Goal: Information Seeking & Learning: Find specific fact

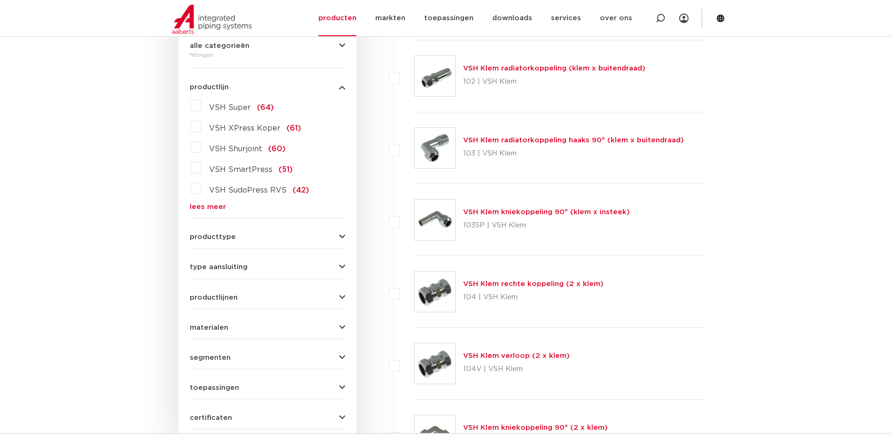
scroll to position [188, 0]
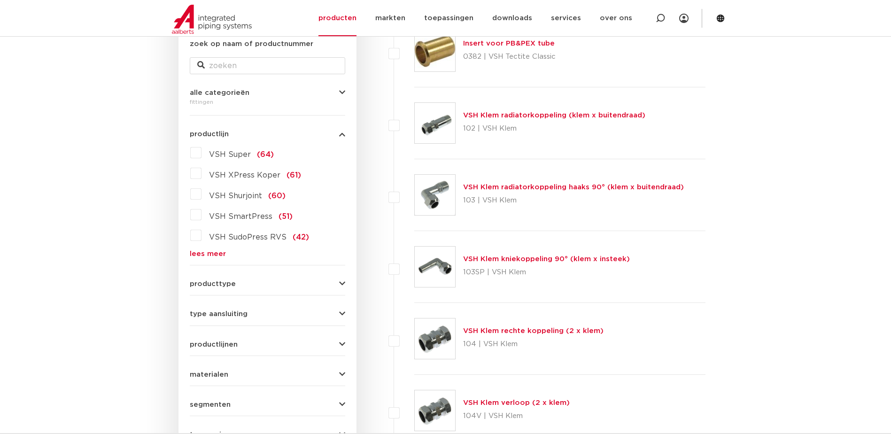
click at [202, 151] on label "VSH Super (64)" at bounding box center [238, 152] width 72 height 15
click at [0, 0] on input "VSH Super (64)" at bounding box center [0, 0] width 0 height 0
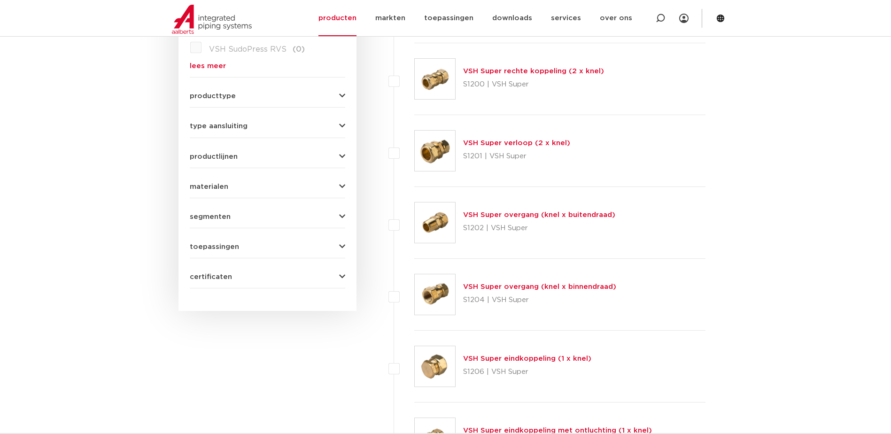
scroll to position [376, 0]
click at [543, 216] on link "VSH Super overgang (knel x buitendraad)" at bounding box center [539, 214] width 152 height 7
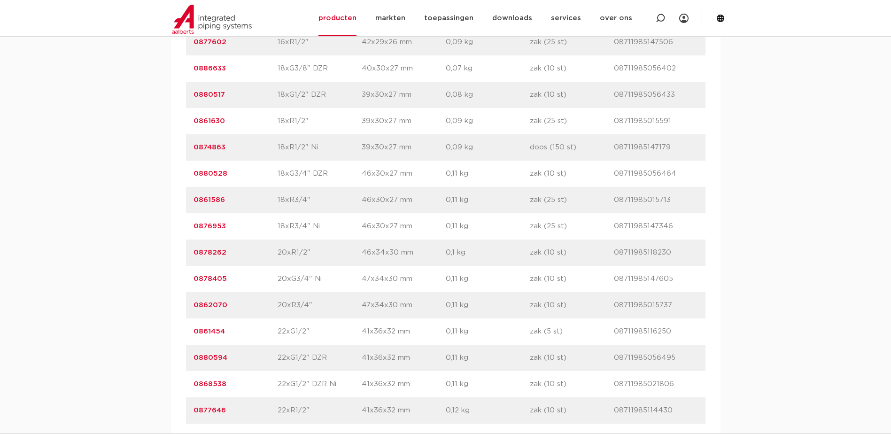
scroll to position [1739, 0]
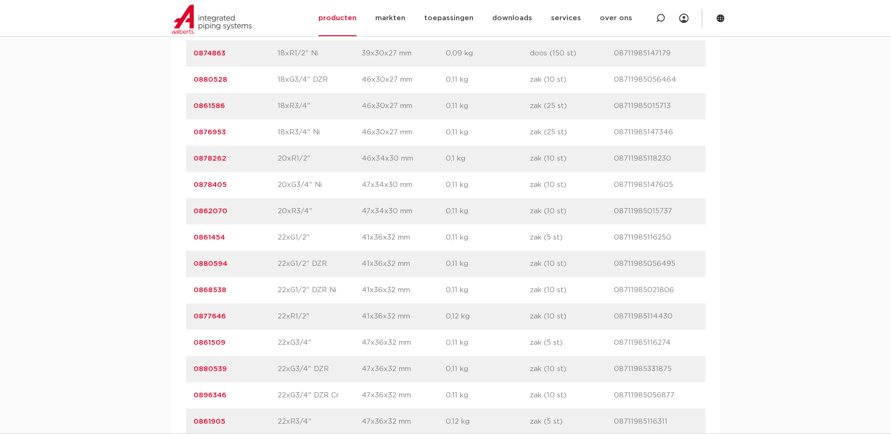
drag, startPoint x: 188, startPoint y: 316, endPoint x: 231, endPoint y: 316, distance: 43.2
click at [231, 316] on div "artikelnummer 0877646 afmeting 22xR1/2" afmetingen 41x36x32 mm gewicht 0,12 kg …" at bounding box center [446, 317] width 520 height 26
copy link "0877646"
click at [295, 240] on p "22xG1/2"" at bounding box center [320, 237] width 84 height 11
click at [226, 237] on p "0861454" at bounding box center [236, 237] width 84 height 11
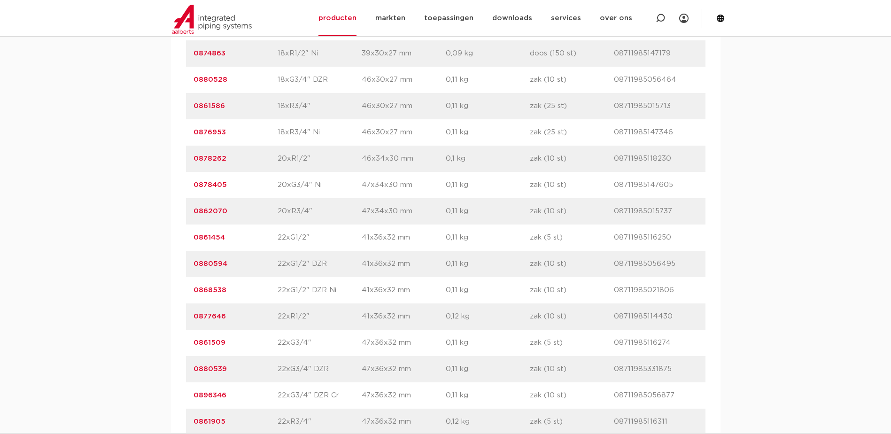
drag, startPoint x: 229, startPoint y: 236, endPoint x: 189, endPoint y: 238, distance: 40.0
click at [189, 237] on div "artikelnummer 0861454 afmeting 22xG1/2" afmetingen 41x36x32 mm gewicht 0,11 kg …" at bounding box center [446, 238] width 520 height 26
copy link "0861454"
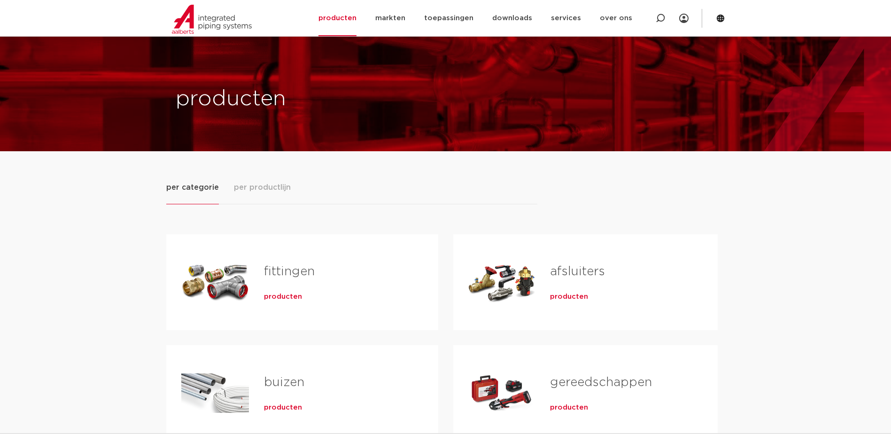
scroll to position [141, 0]
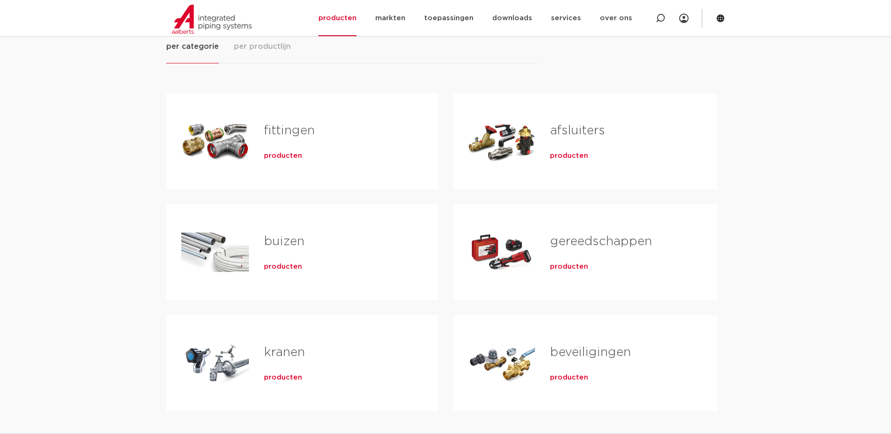
click at [285, 157] on span "producten" at bounding box center [283, 155] width 38 height 9
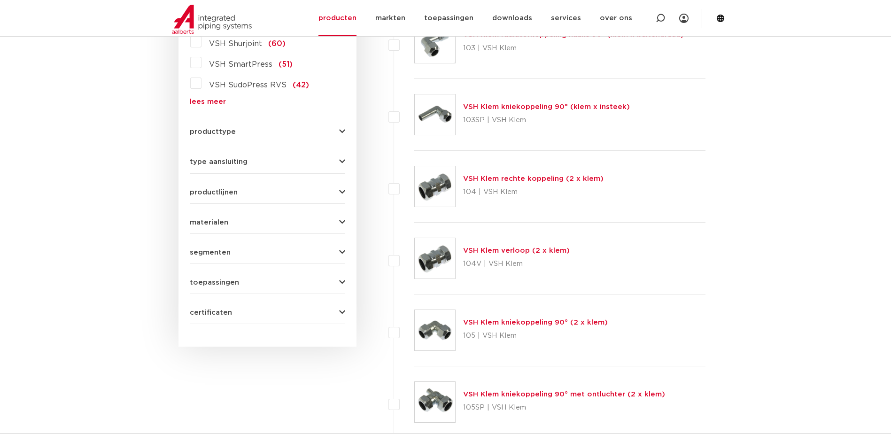
scroll to position [152, 0]
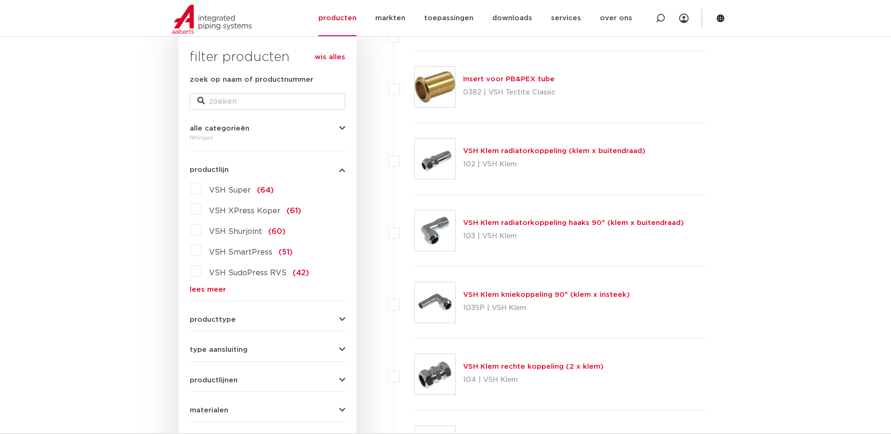
drag, startPoint x: 212, startPoint y: 288, endPoint x: 289, endPoint y: 288, distance: 76.6
click at [211, 288] on link "lees meer" at bounding box center [268, 289] width 156 height 7
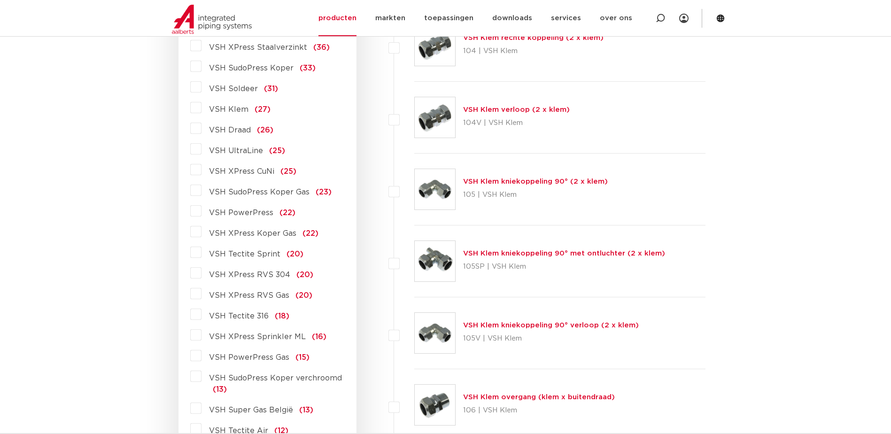
scroll to position [434, 0]
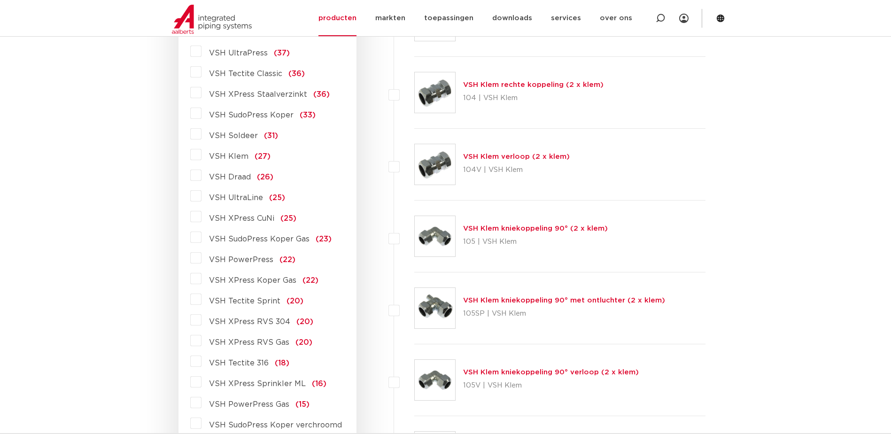
click at [202, 93] on label "VSH XPress Staalverzinkt (36)" at bounding box center [266, 92] width 128 height 15
click at [0, 0] on input "VSH XPress Staalverzinkt (36)" at bounding box center [0, 0] width 0 height 0
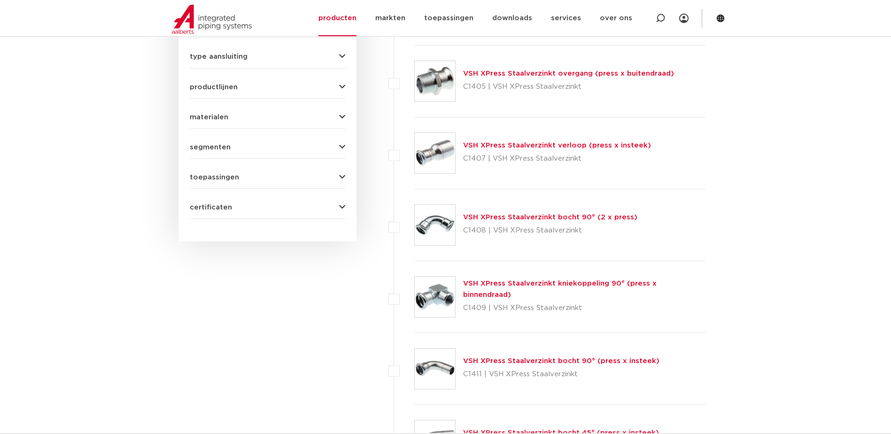
click at [533, 146] on link "VSH XPress Staalverzinkt verloop (press x insteek)" at bounding box center [557, 145] width 188 height 7
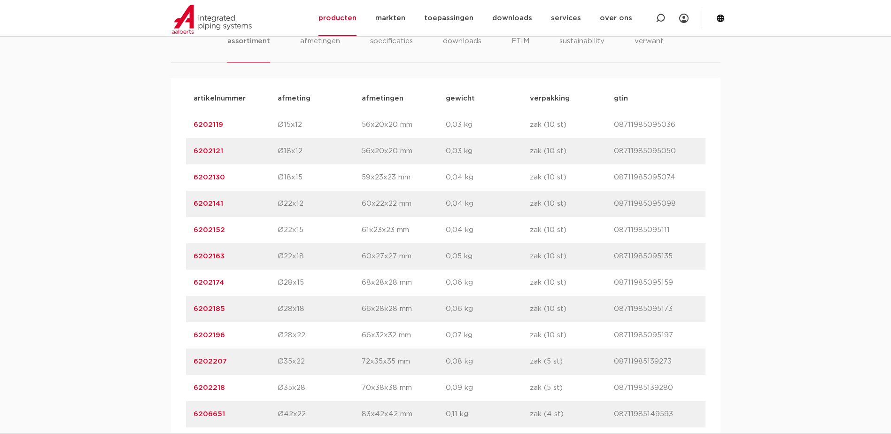
scroll to position [658, 0]
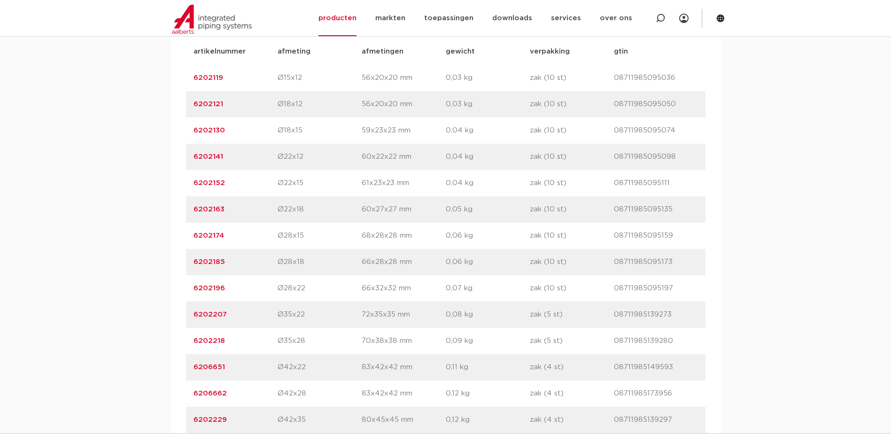
drag, startPoint x: 190, startPoint y: 182, endPoint x: 238, endPoint y: 189, distance: 48.1
